Goal: Task Accomplishment & Management: Manage account settings

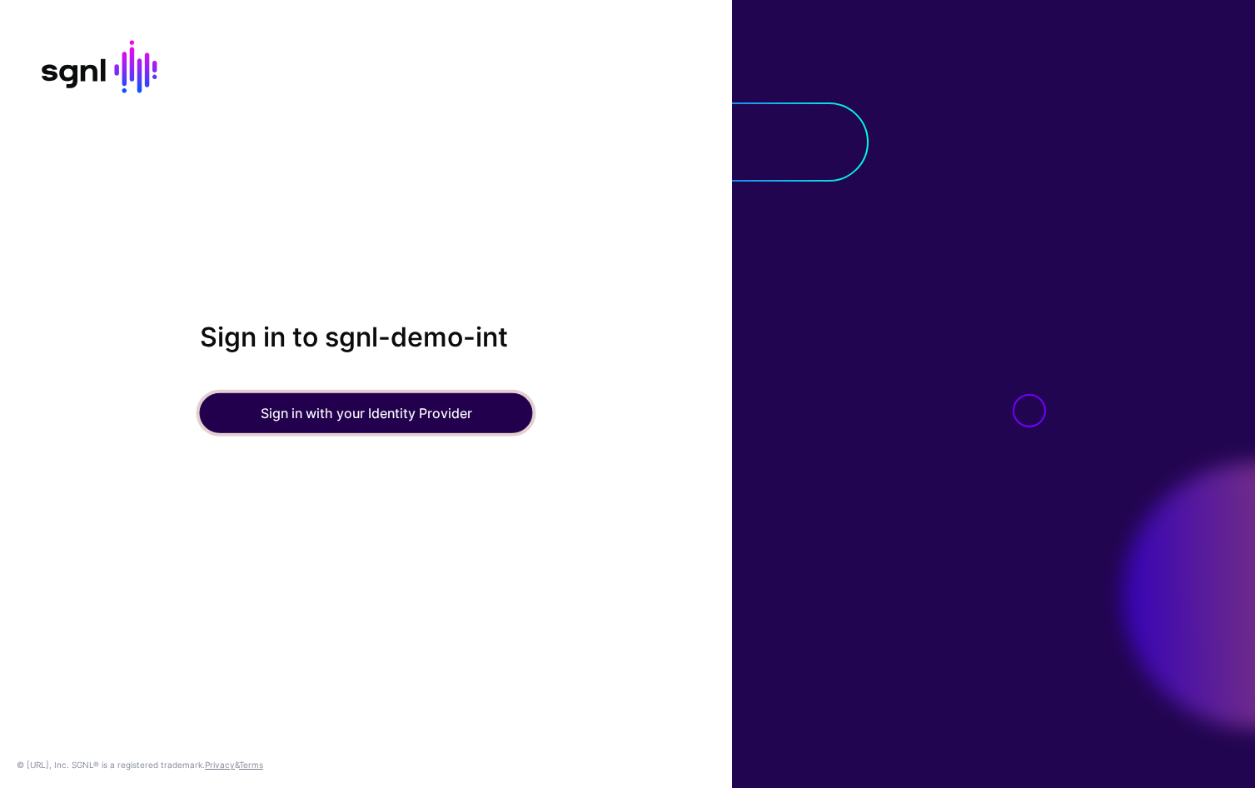
click at [399, 419] on button "Sign in with your Identity Provider" at bounding box center [366, 413] width 333 height 40
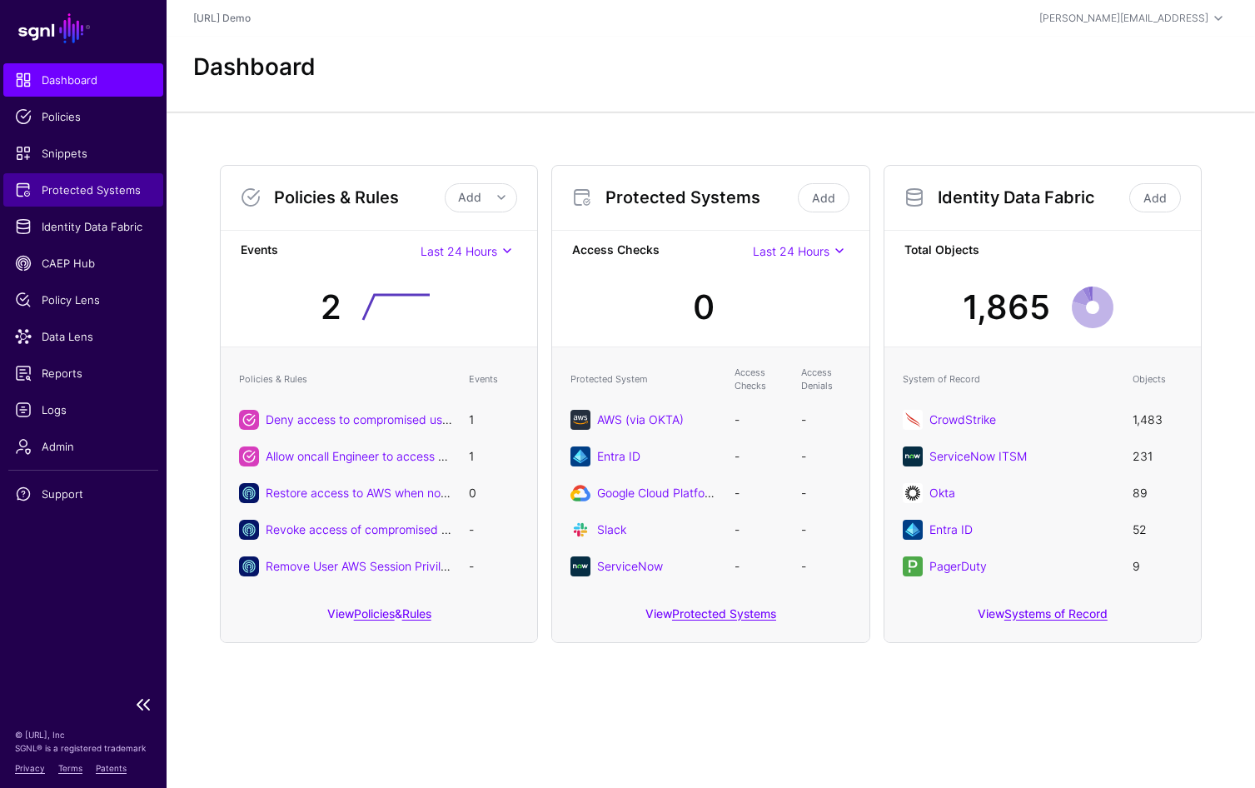
click at [68, 185] on span "Protected Systems" at bounding box center [83, 190] width 137 height 17
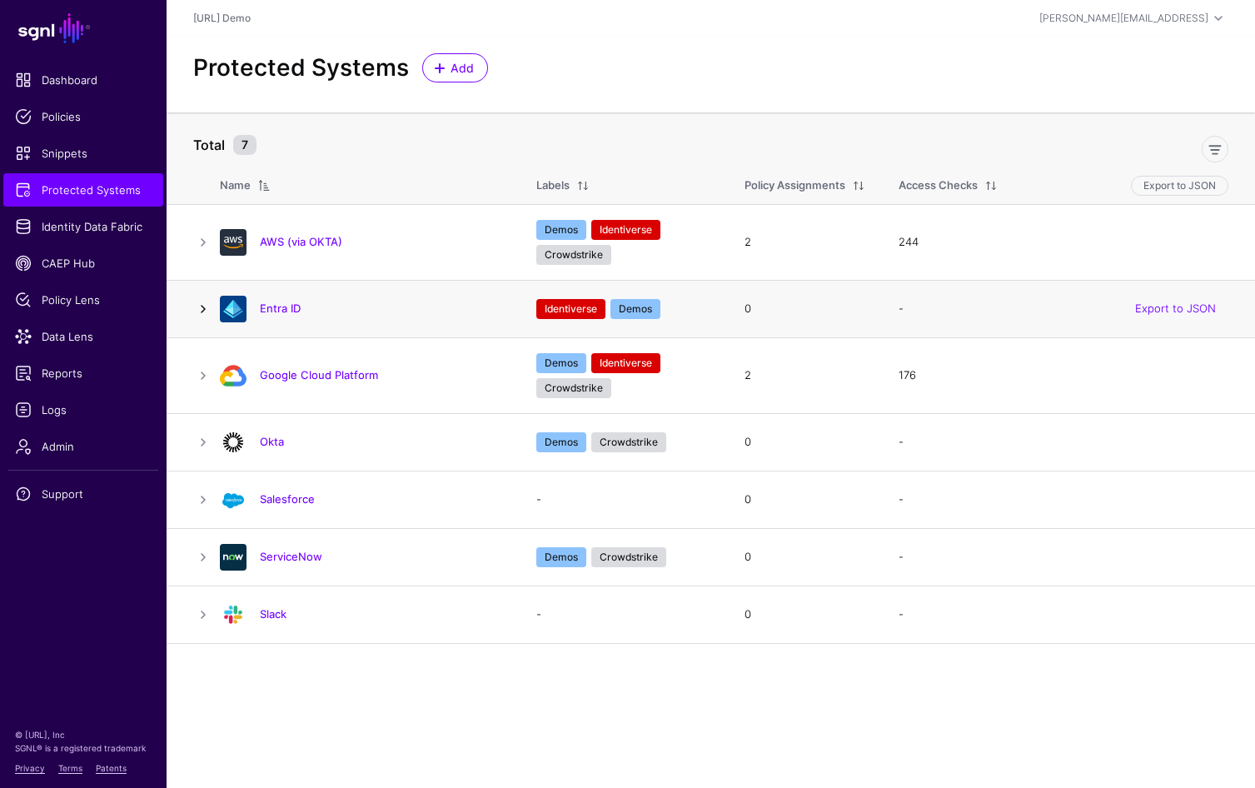
click at [205, 307] on link at bounding box center [203, 309] width 20 height 20
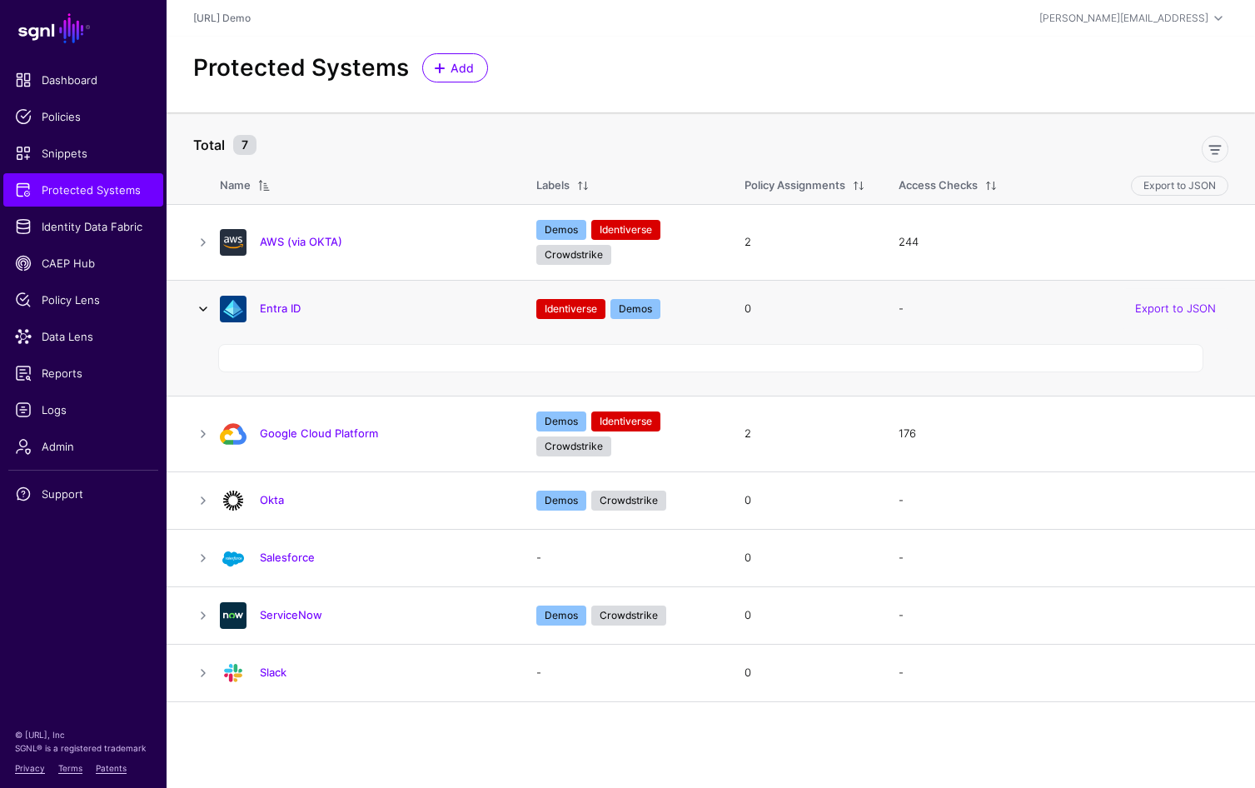
click at [205, 307] on link at bounding box center [203, 309] width 20 height 20
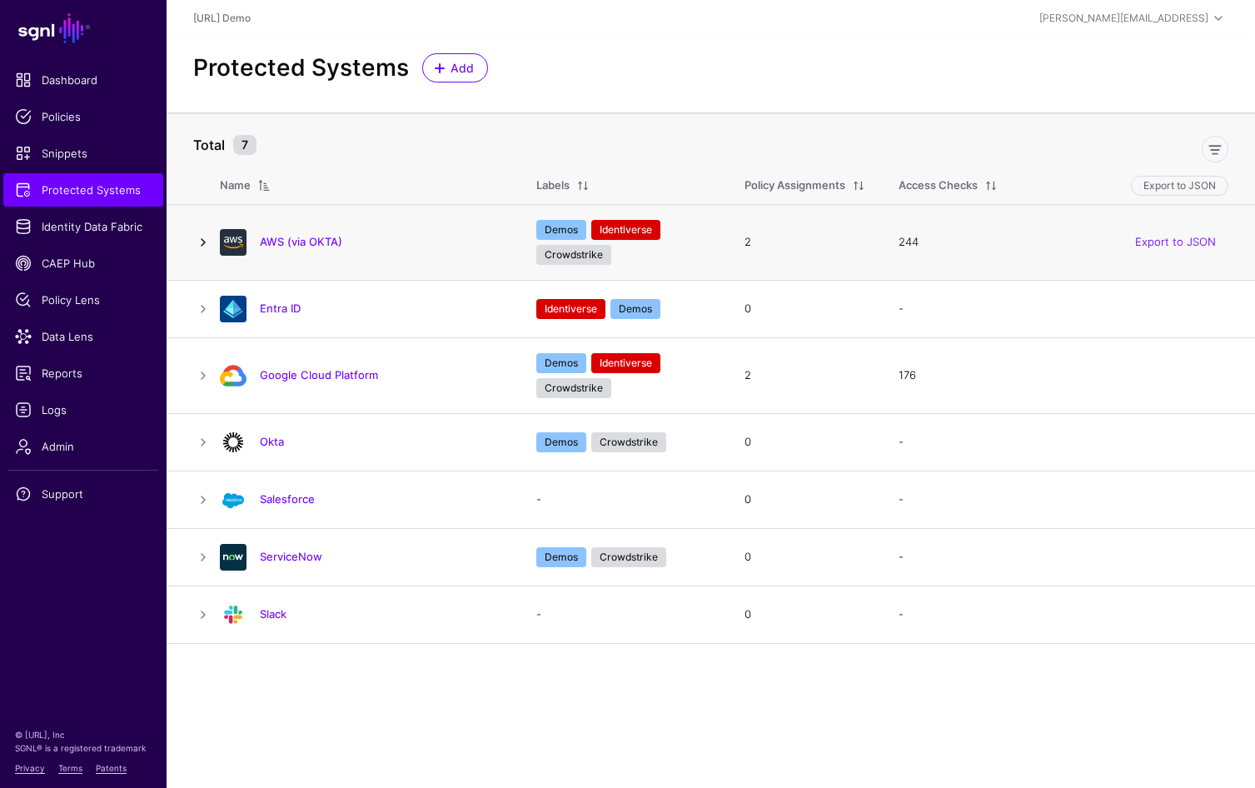
click at [204, 241] on link at bounding box center [203, 242] width 20 height 20
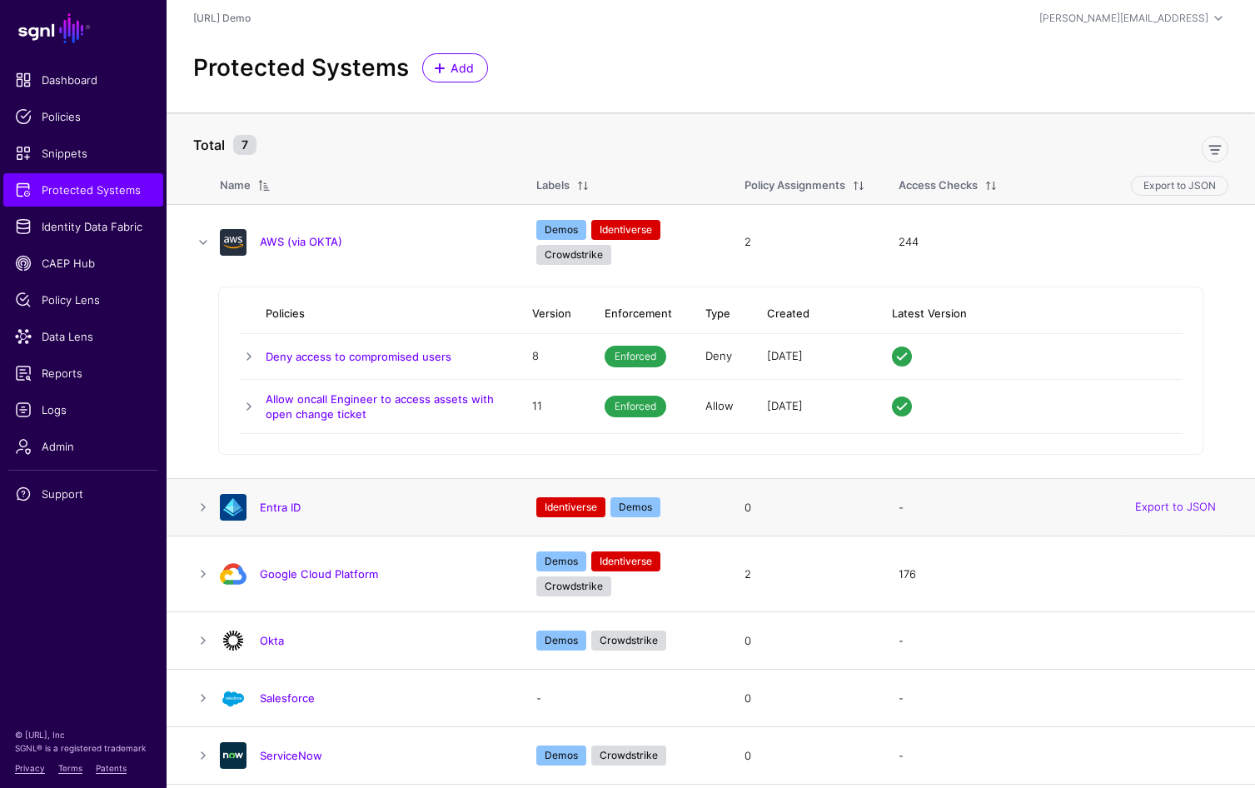
scroll to position [54, 0]
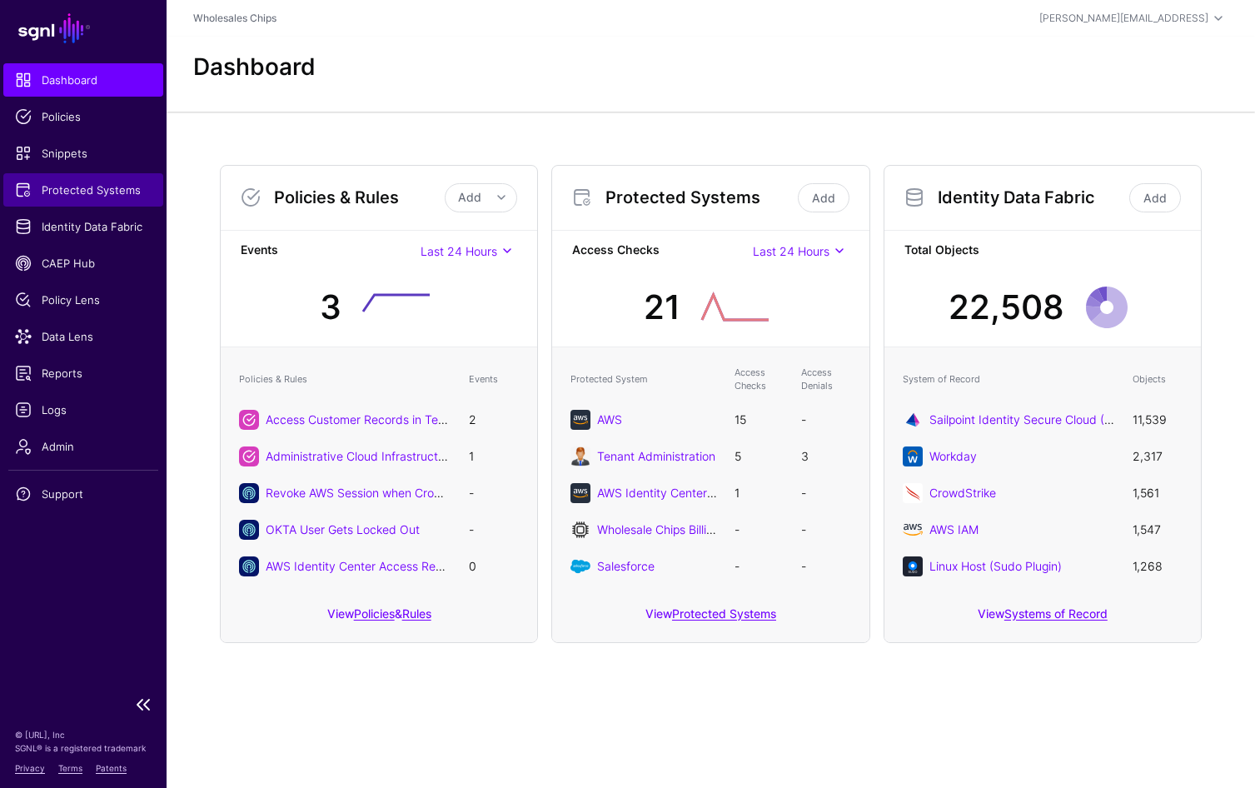
click at [87, 177] on link "Protected Systems" at bounding box center [83, 189] width 160 height 33
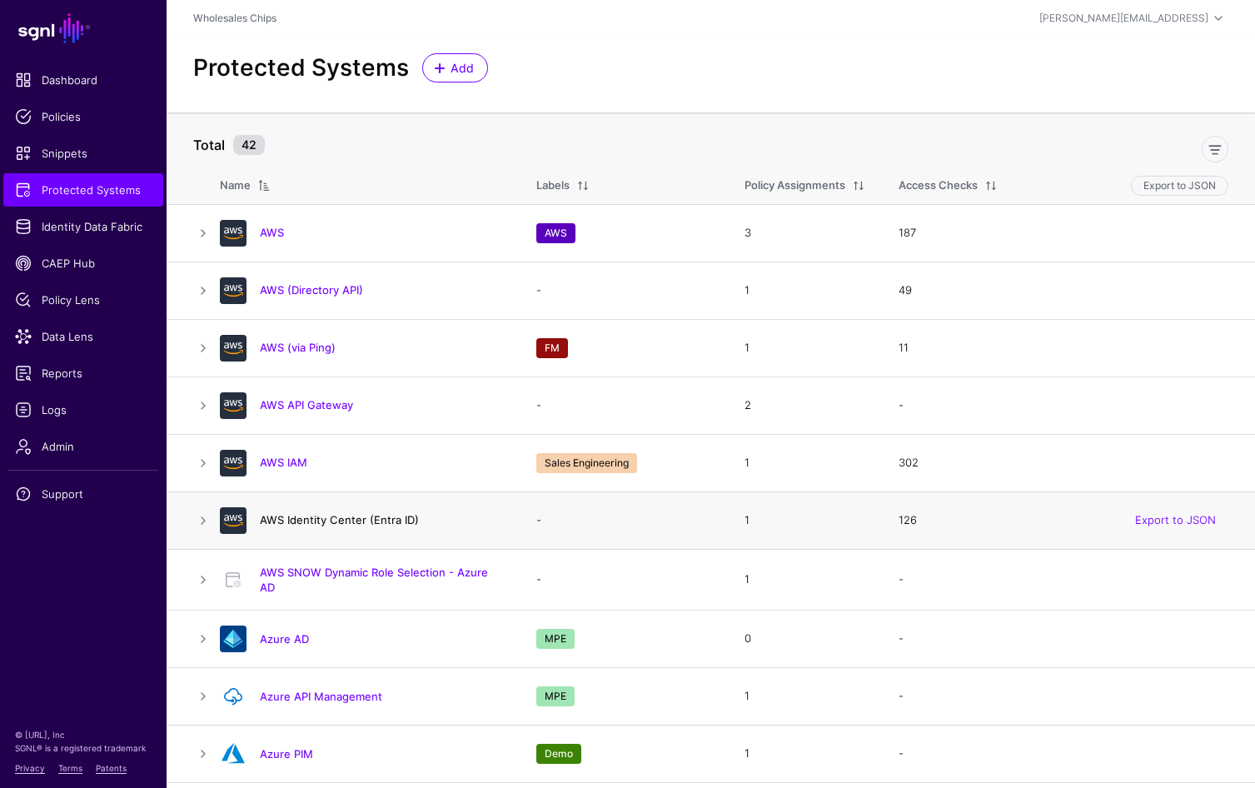
click at [386, 521] on link "AWS Identity Center (Entra ID)" at bounding box center [339, 519] width 159 height 13
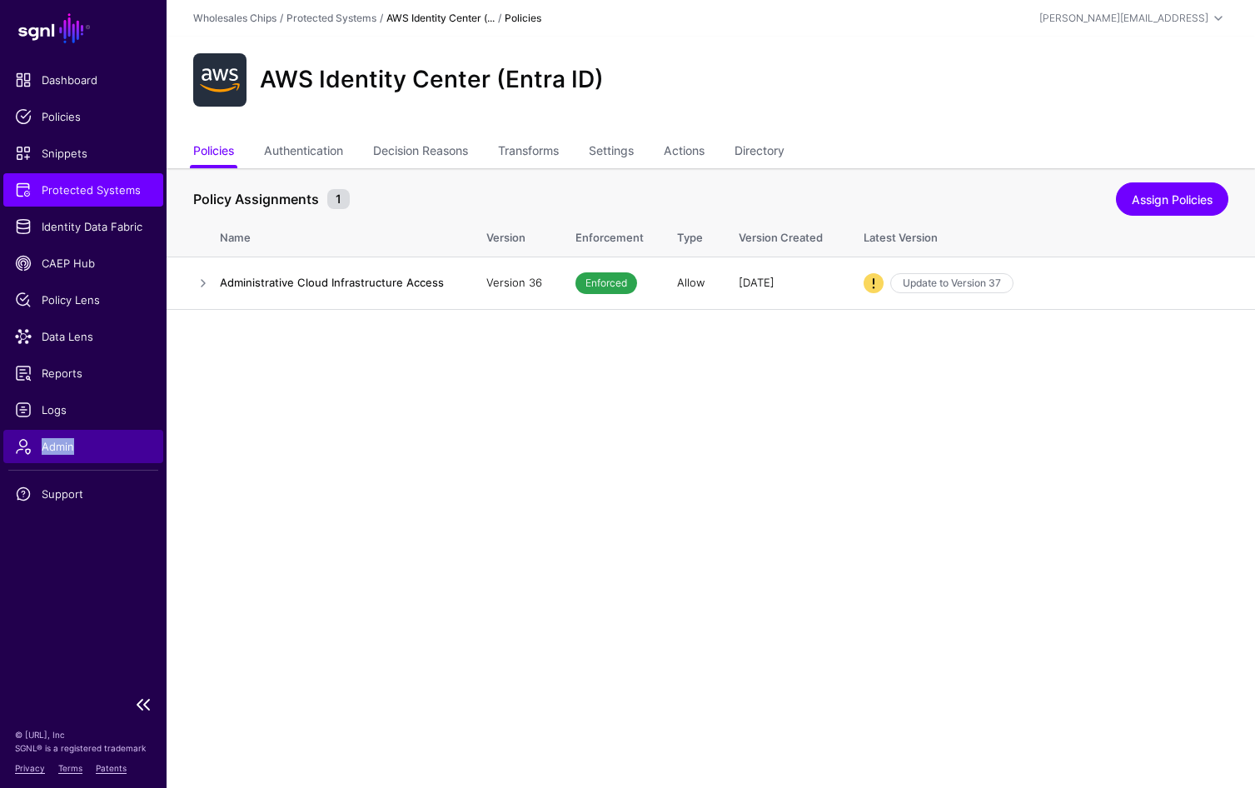
click at [77, 450] on span "Admin" at bounding box center [83, 446] width 137 height 17
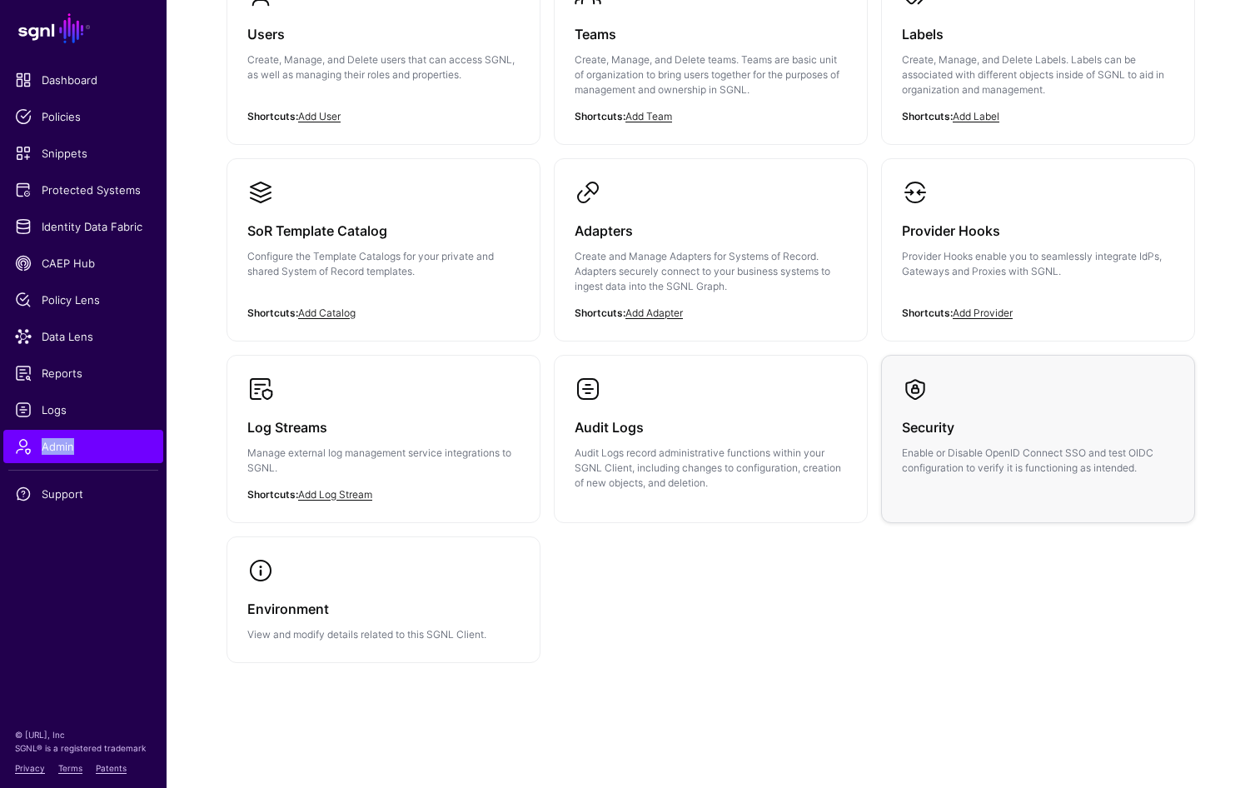
scroll to position [47, 0]
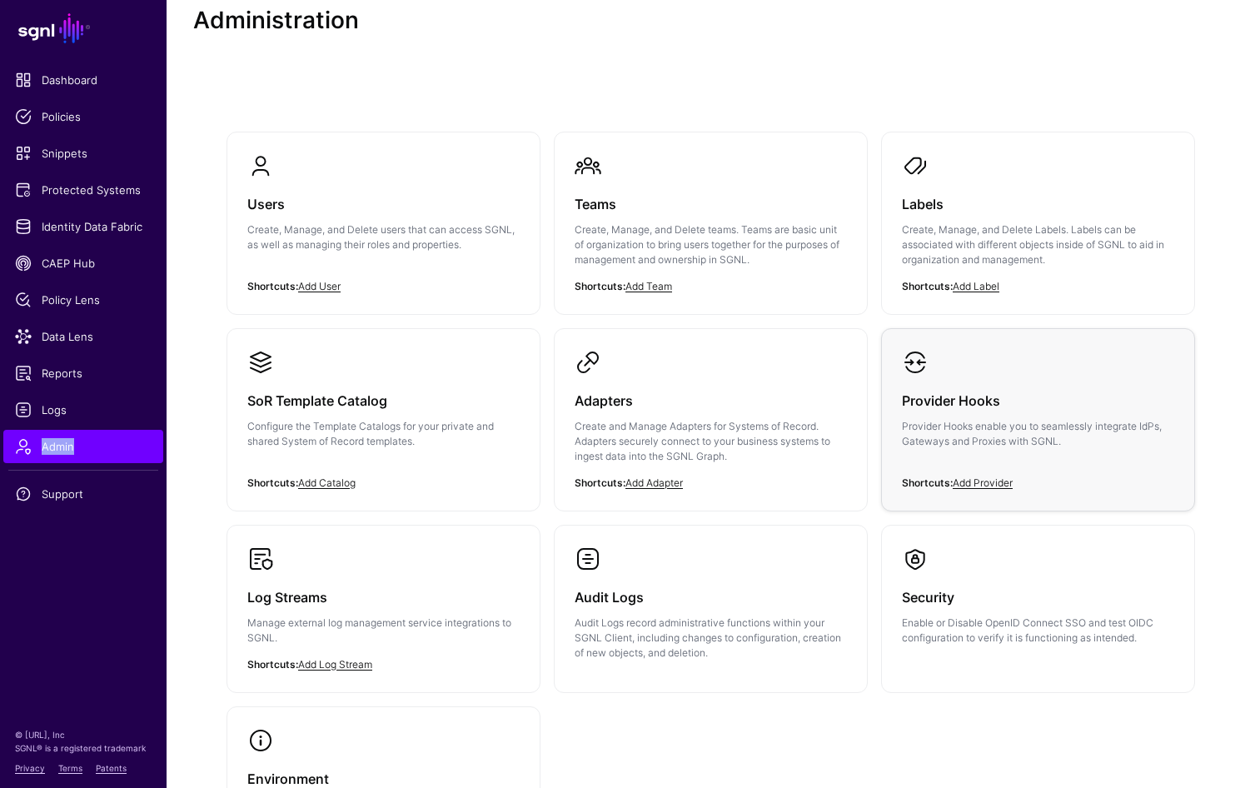
click at [1037, 460] on div "Provider Hooks Provider Hooks enable you to seamlessly integrate IdPs, Gateways…" at bounding box center [1038, 426] width 272 height 100
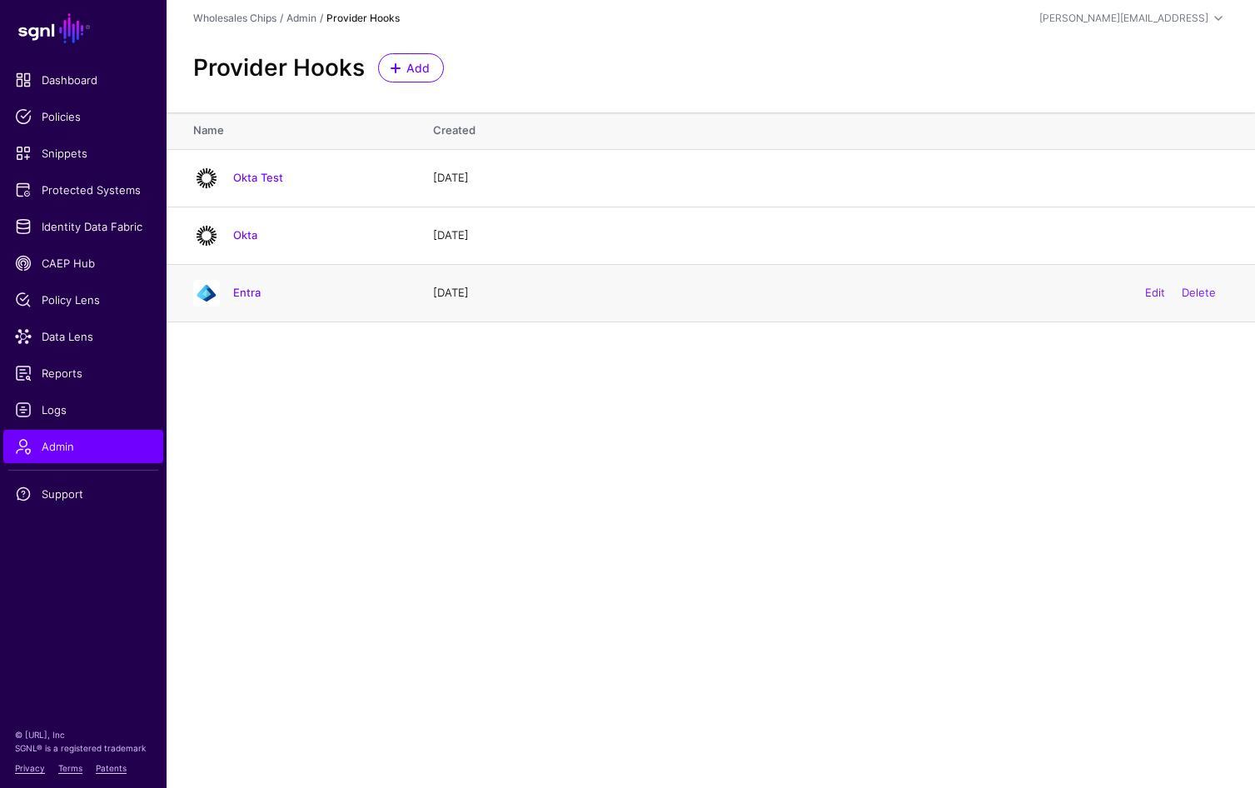
click at [262, 292] on h4 "Entra" at bounding box center [316, 292] width 167 height 15
click at [256, 294] on link "Entra" at bounding box center [246, 292] width 27 height 13
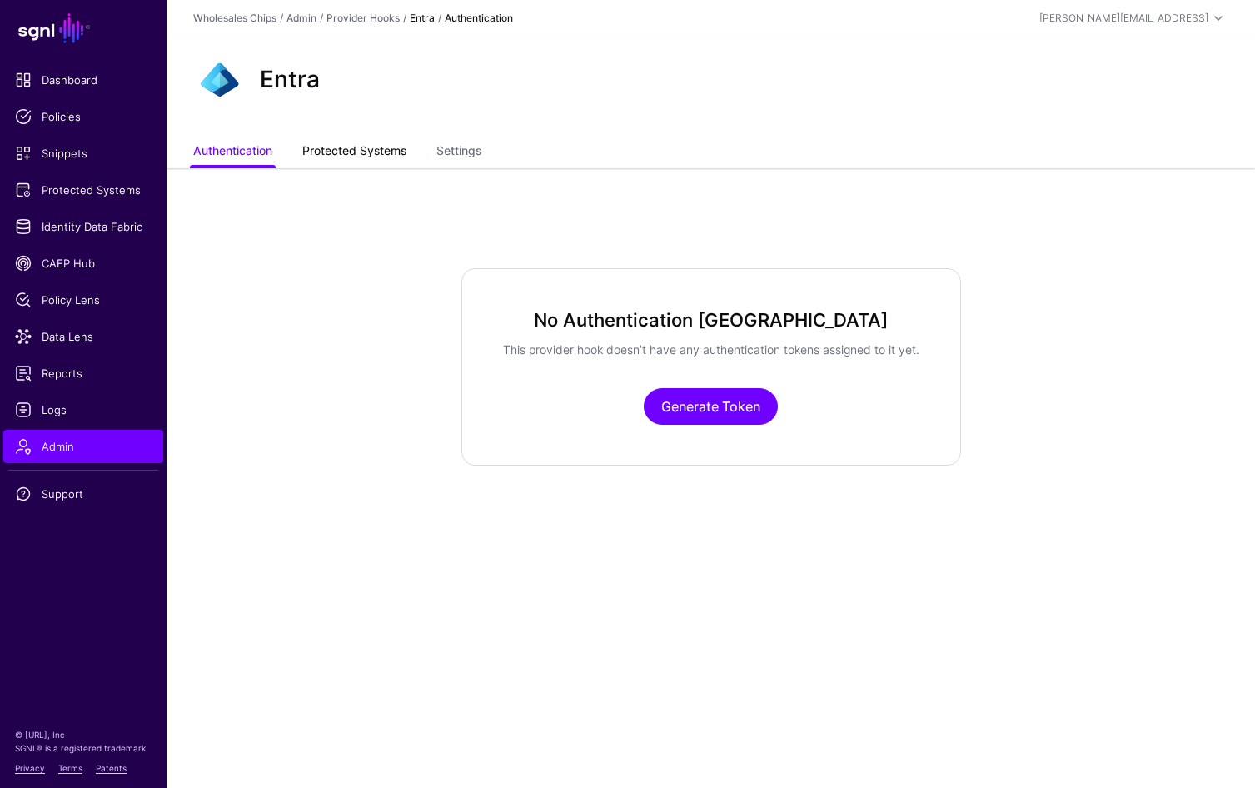
click at [371, 164] on link "Protected Systems" at bounding box center [354, 153] width 104 height 32
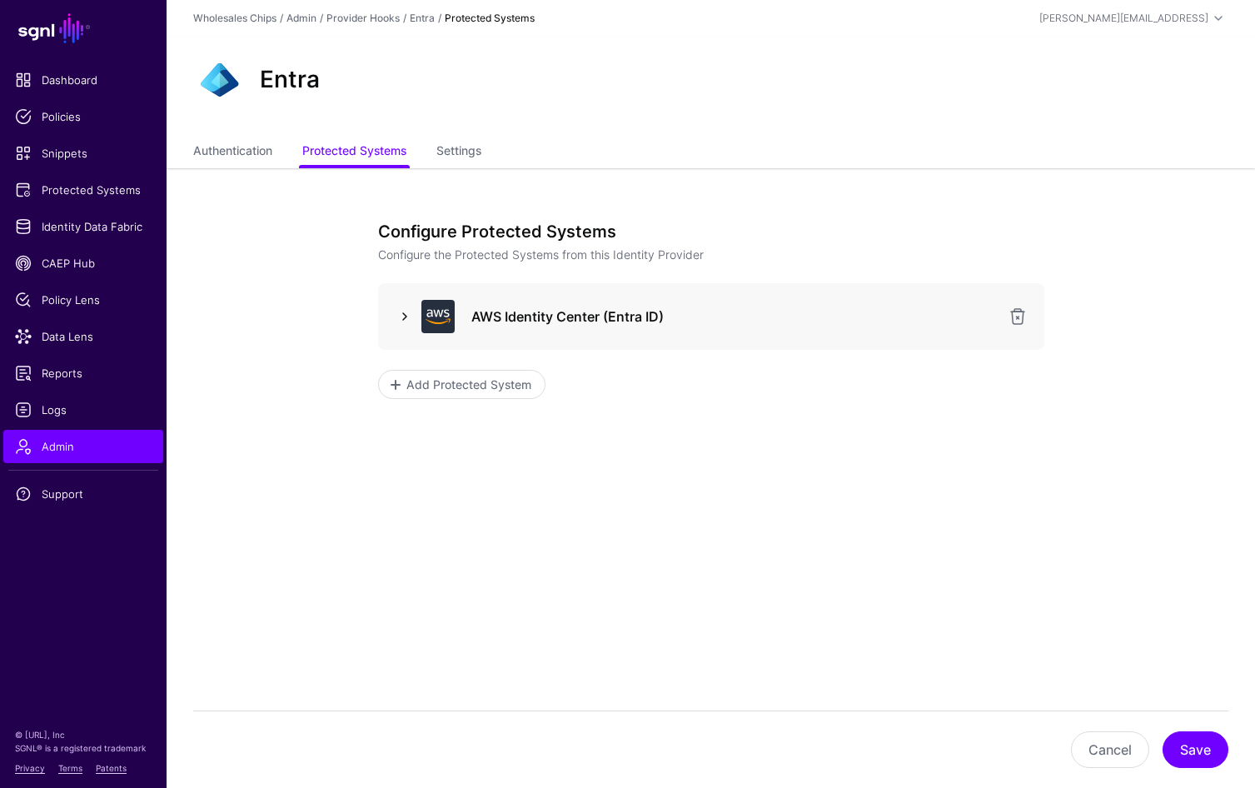
click at [399, 324] on link at bounding box center [405, 316] width 20 height 20
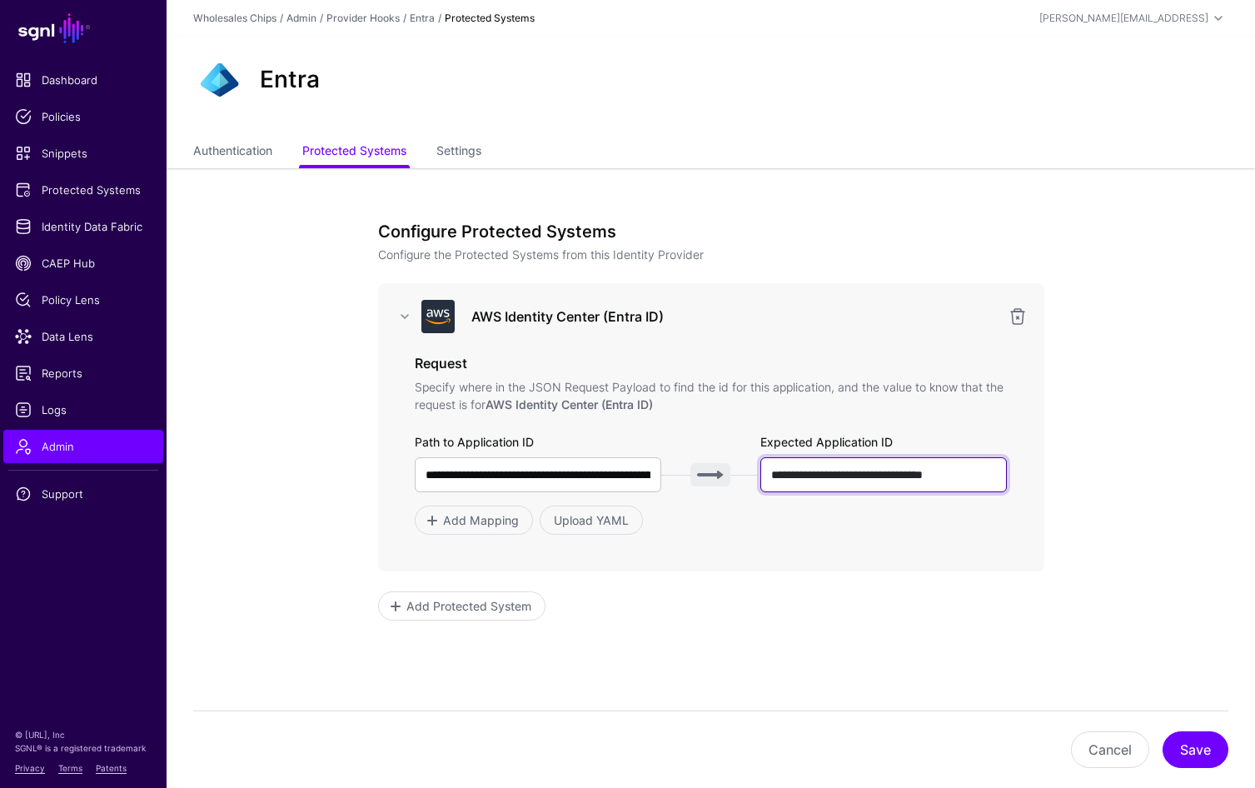
click at [865, 479] on input "**********" at bounding box center [883, 474] width 247 height 35
click at [840, 543] on div "**********" at bounding box center [711, 427] width 666 height 288
click at [873, 483] on input "**********" at bounding box center [883, 474] width 247 height 35
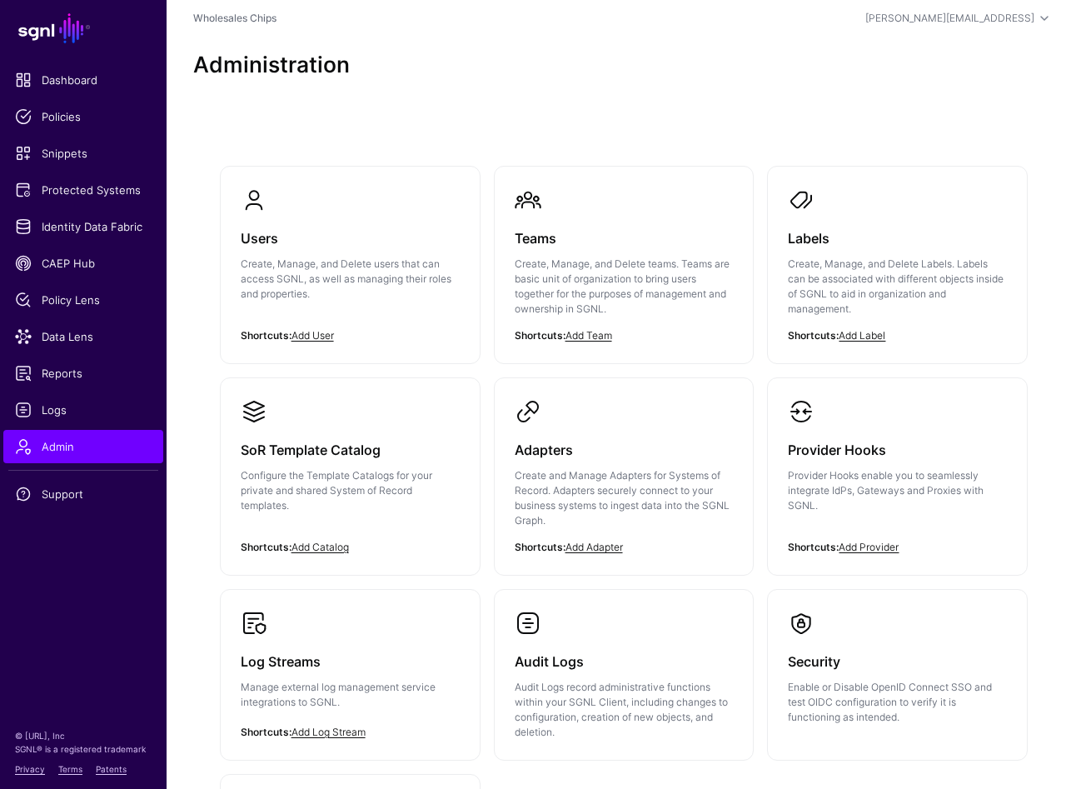
click at [620, 109] on div "Users Create, Manage, and Delete users that can access SGNL, as well as managin…" at bounding box center [624, 573] width 914 height 934
